Goal: Find specific page/section: Find specific page/section

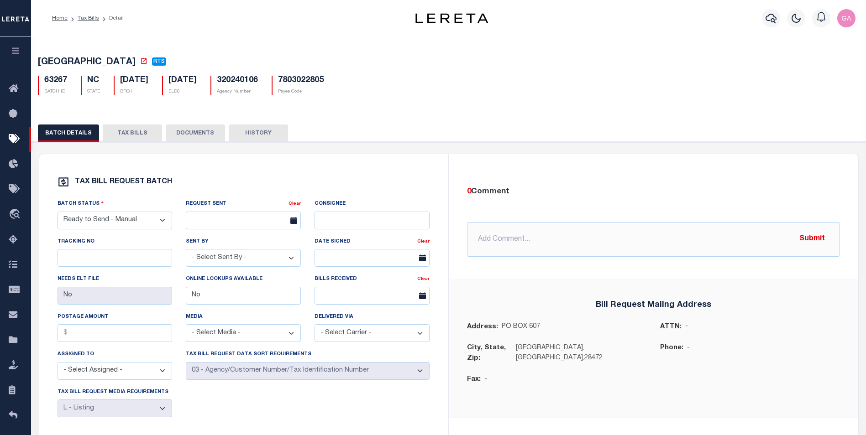
select select "RTS"
select select "27"
select select "20"
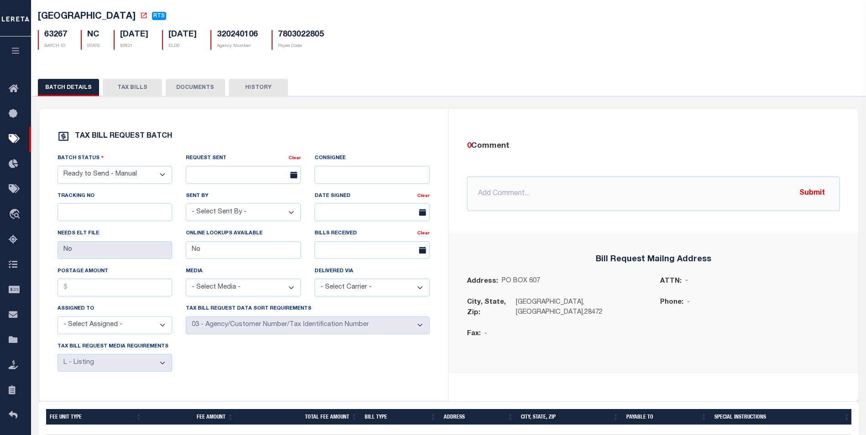
scroll to position [46, 0]
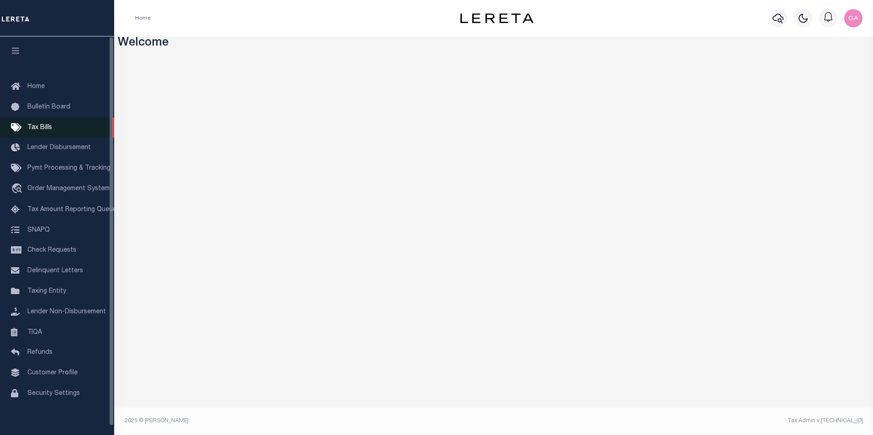
click at [46, 127] on span "Tax Bills" at bounding box center [39, 128] width 25 height 6
click at [42, 130] on span "Tax Bills" at bounding box center [39, 128] width 25 height 6
